Goal: Task Accomplishment & Management: Use online tool/utility

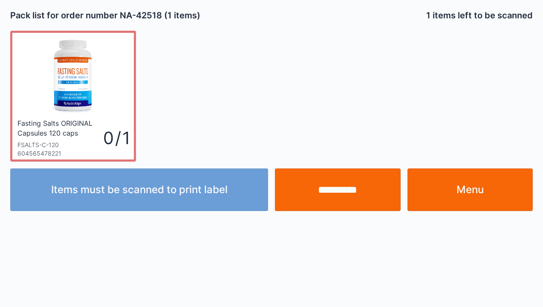
click at [341, 199] on input "**********" at bounding box center [338, 190] width 126 height 43
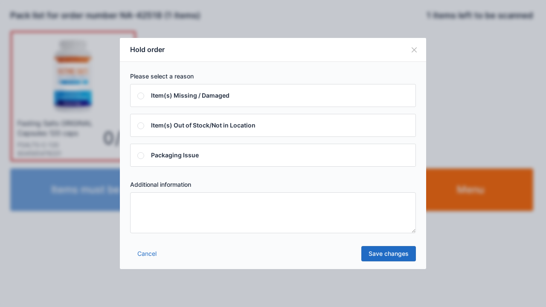
click at [147, 209] on textarea at bounding box center [273, 212] width 286 height 41
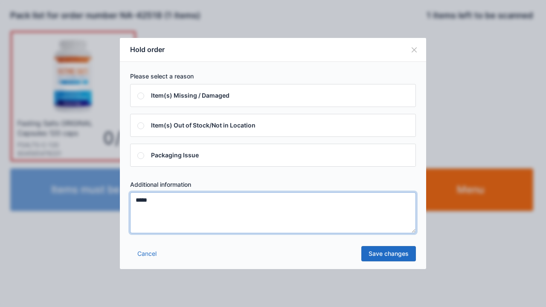
type textarea "*****"
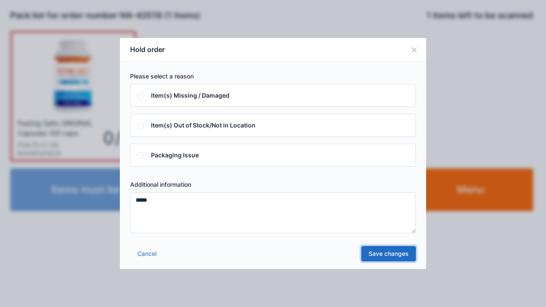
click at [374, 258] on link "Save changes" at bounding box center [388, 253] width 55 height 15
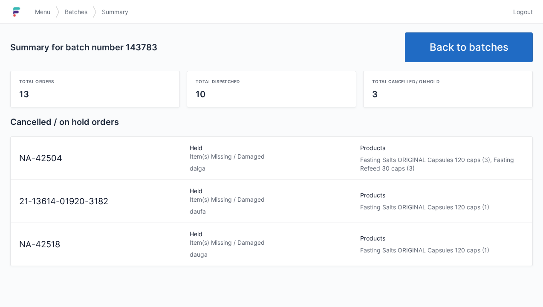
click at [451, 44] on link "Back to batches" at bounding box center [469, 47] width 128 height 30
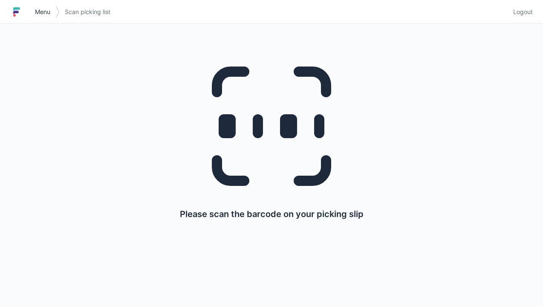
click at [41, 12] on span "Menu" at bounding box center [42, 12] width 15 height 9
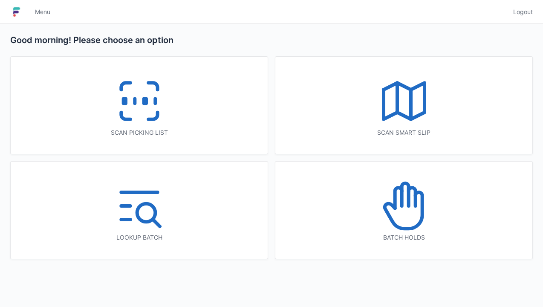
click at [407, 217] on icon at bounding box center [404, 206] width 55 height 55
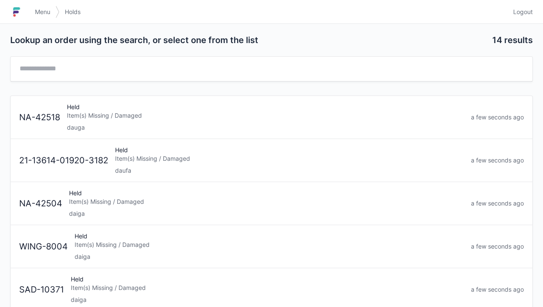
click at [102, 120] on div "Held Item(s) Missing / Damaged dauga" at bounding box center [266, 117] width 404 height 29
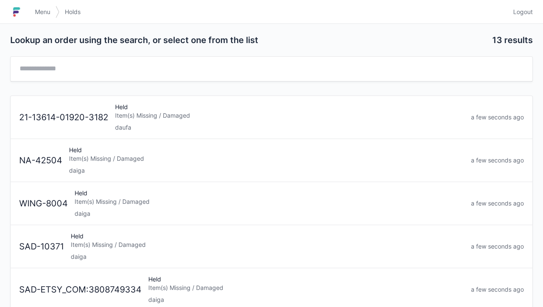
click at [102, 251] on div "Held Item(s) Missing / Damaged daiga" at bounding box center [267, 246] width 401 height 29
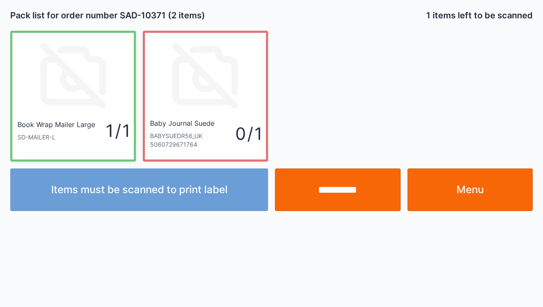
click at [472, 195] on link "Menu" at bounding box center [471, 190] width 126 height 43
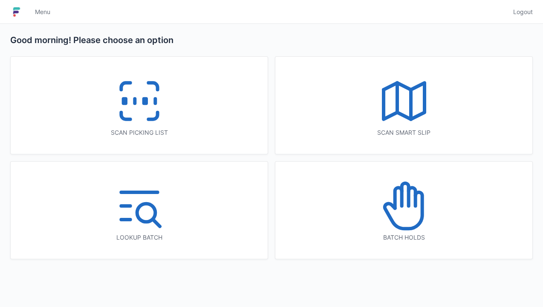
click at [405, 202] on icon at bounding box center [404, 206] width 55 height 55
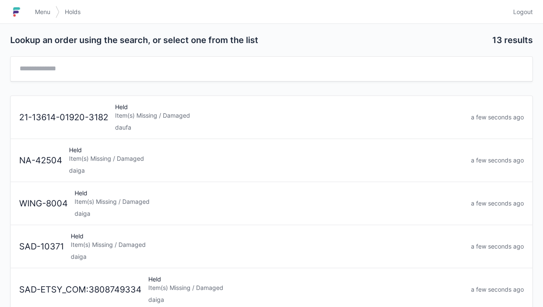
click at [91, 209] on div "daiga" at bounding box center [270, 213] width 390 height 9
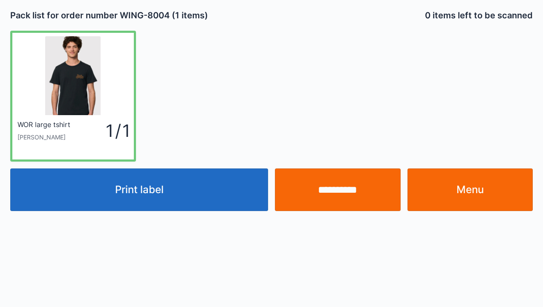
click at [448, 190] on link "Menu" at bounding box center [471, 190] width 126 height 43
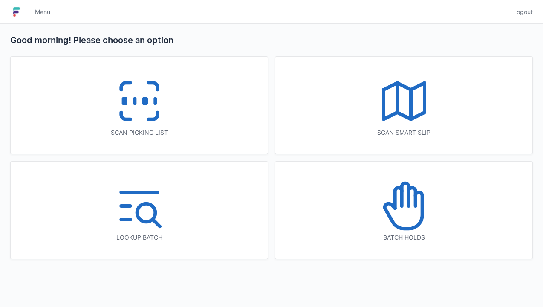
click at [395, 195] on icon at bounding box center [398, 198] width 7 height 20
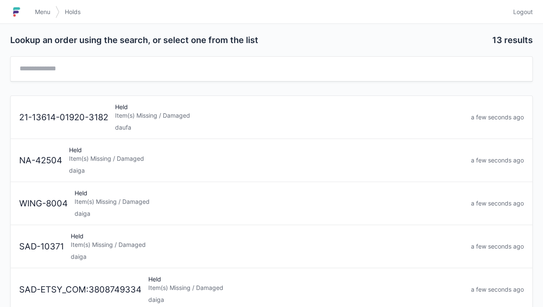
click at [95, 168] on div "daiga" at bounding box center [266, 170] width 395 height 9
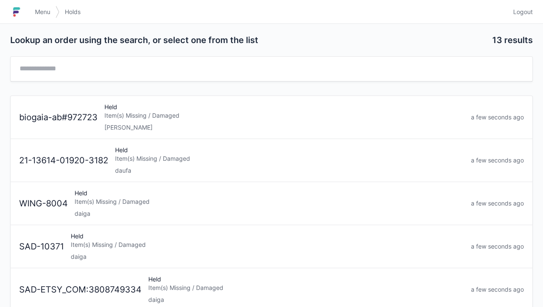
click at [134, 153] on div "Held Item(s) Missing / Damaged daufa" at bounding box center [290, 160] width 356 height 29
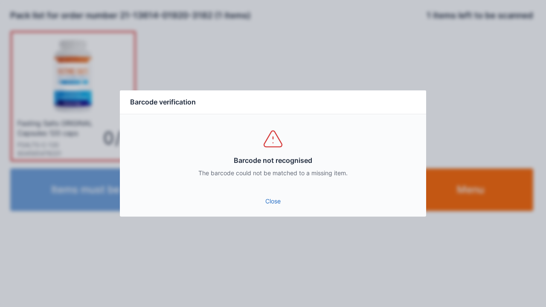
click at [270, 208] on link "Close" at bounding box center [273, 201] width 293 height 15
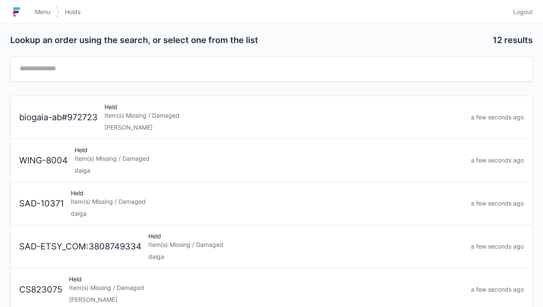
click at [28, 19] on h1 at bounding box center [20, 12] width 20 height 20
click at [22, 17] on img at bounding box center [16, 12] width 13 height 14
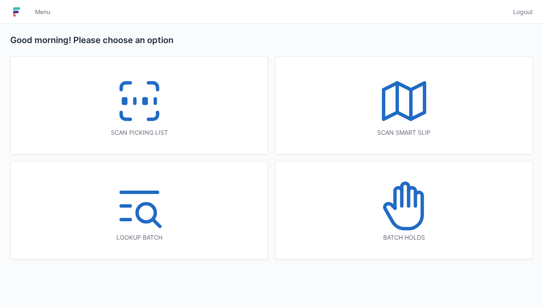
click at [135, 99] on line at bounding box center [135, 101] width 0 height 5
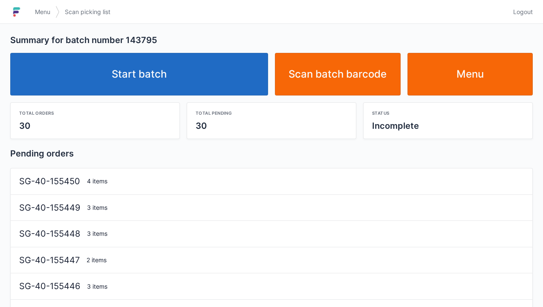
click at [154, 71] on link "Start batch" at bounding box center [139, 74] width 258 height 43
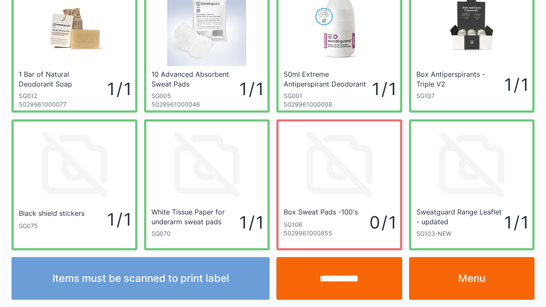
scroll to position [49, 0]
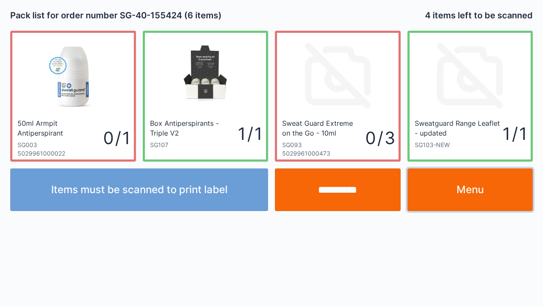
click at [481, 193] on link "Menu" at bounding box center [471, 190] width 126 height 43
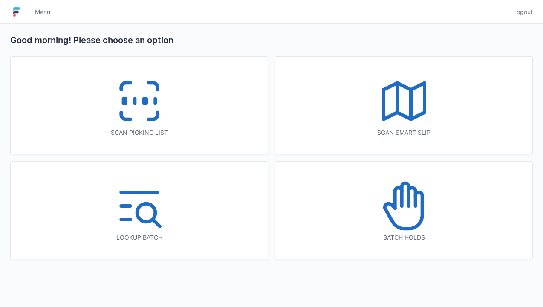
click at [401, 216] on icon at bounding box center [404, 206] width 55 height 55
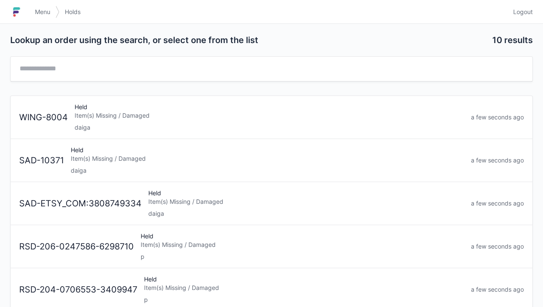
click at [93, 118] on div "Item(s) Missing / Damaged" at bounding box center [270, 115] width 390 height 9
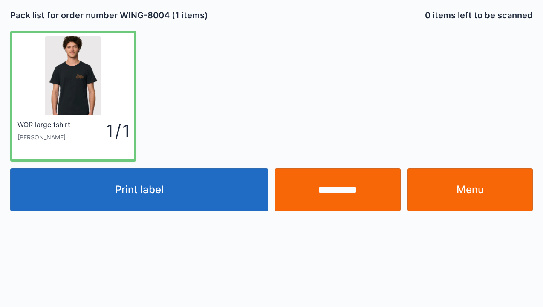
click at [198, 192] on button "Print label" at bounding box center [139, 190] width 258 height 43
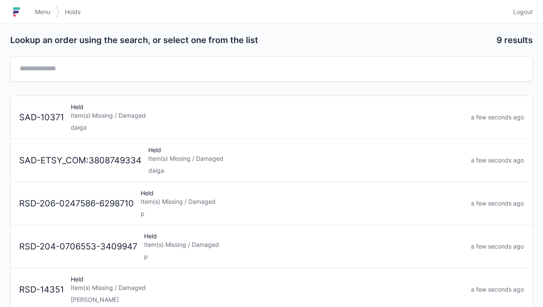
click at [33, 12] on link "Menu" at bounding box center [43, 11] width 26 height 15
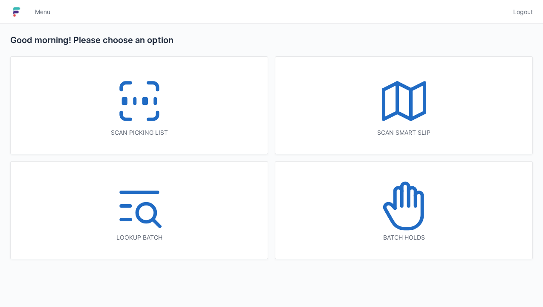
click at [134, 92] on icon at bounding box center [139, 101] width 55 height 55
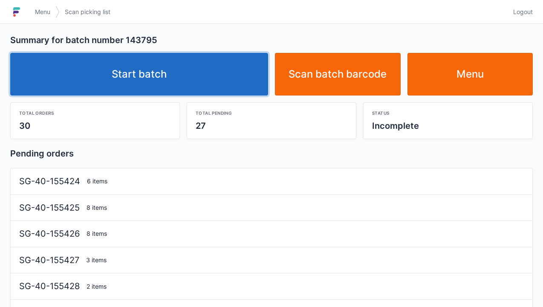
click at [186, 73] on link "Start batch" at bounding box center [139, 74] width 258 height 43
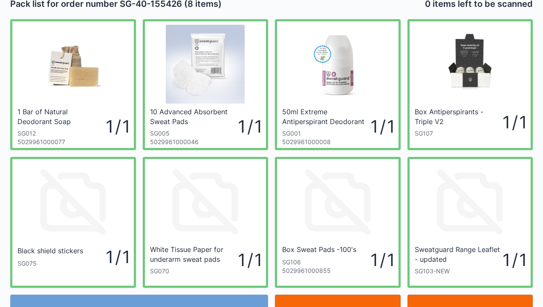
scroll to position [49, 0]
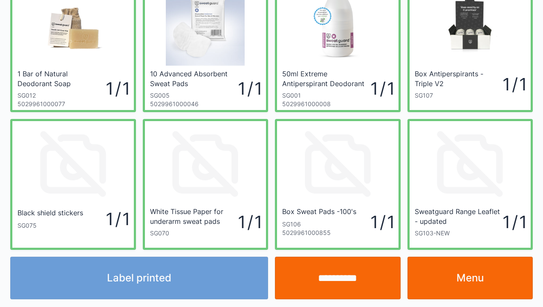
click at [451, 284] on link "Menu" at bounding box center [471, 278] width 126 height 43
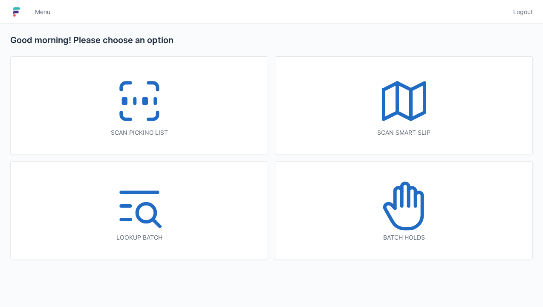
click at [139, 101] on icon at bounding box center [139, 101] width 55 height 55
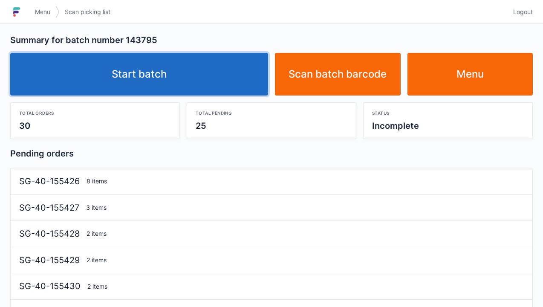
click at [193, 67] on link "Start batch" at bounding box center [139, 74] width 258 height 43
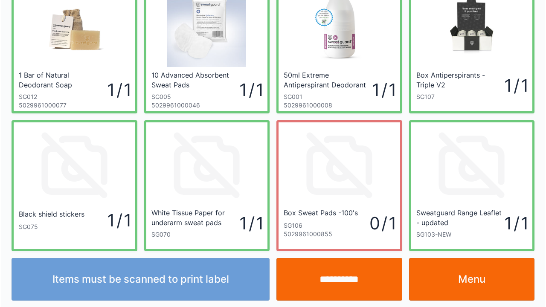
scroll to position [49, 0]
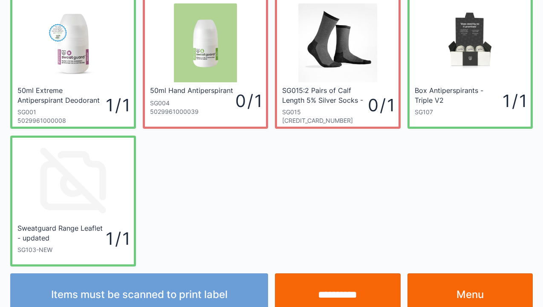
scroll to position [34, 0]
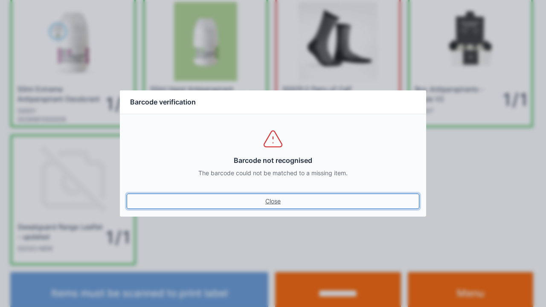
click at [274, 201] on link "Close" at bounding box center [273, 201] width 293 height 15
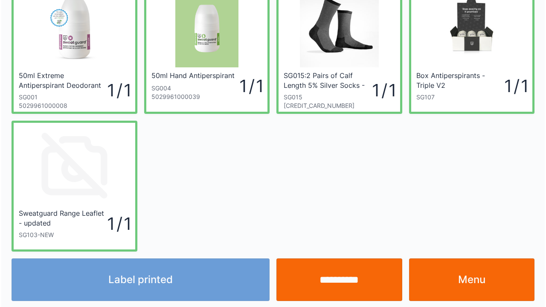
scroll to position [49, 0]
